Goal: Book appointment/travel/reservation

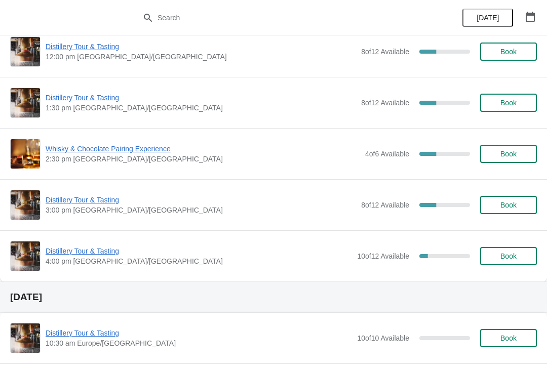
scroll to position [173, 0]
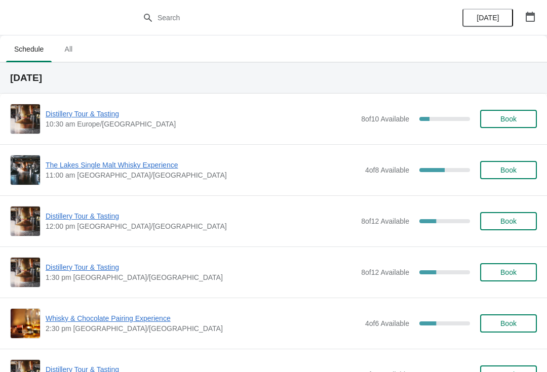
click at [223, 117] on span "Distillery Tour & Tasting" at bounding box center [201, 114] width 310 height 10
click at [88, 111] on span "Distillery Tour & Tasting" at bounding box center [201, 114] width 310 height 10
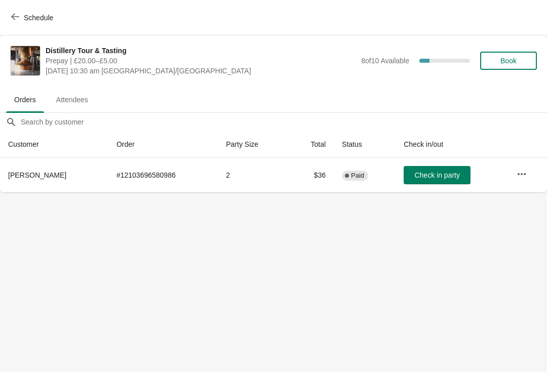
click at [522, 176] on icon "button" at bounding box center [521, 174] width 10 height 10
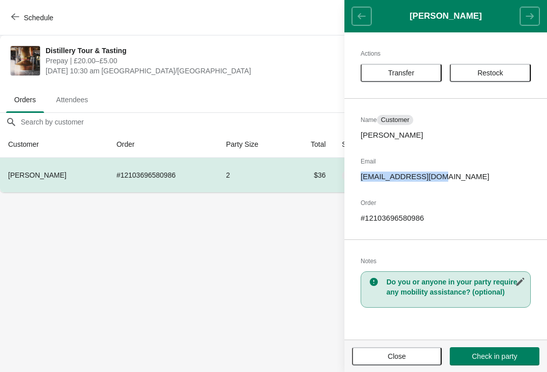
copy p "ramsay609@gmail.com"
click at [384, 355] on span "Close" at bounding box center [396, 356] width 71 height 8
